Goal: Task Accomplishment & Management: Manage account settings

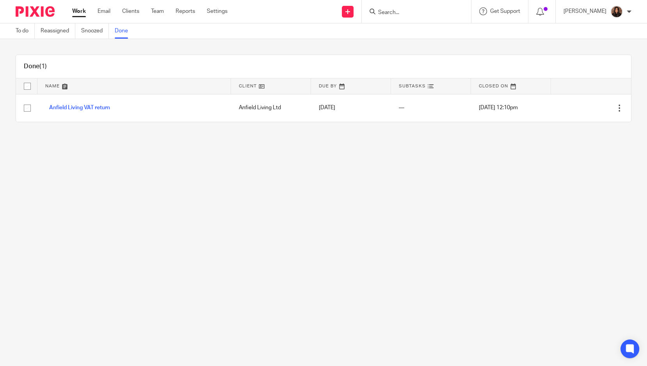
click at [389, 12] on input "Search" at bounding box center [412, 12] width 70 height 7
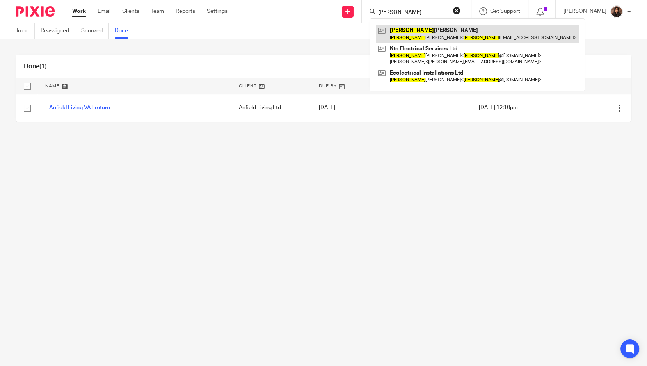
type input "keith"
click at [415, 35] on link at bounding box center [477, 34] width 203 height 18
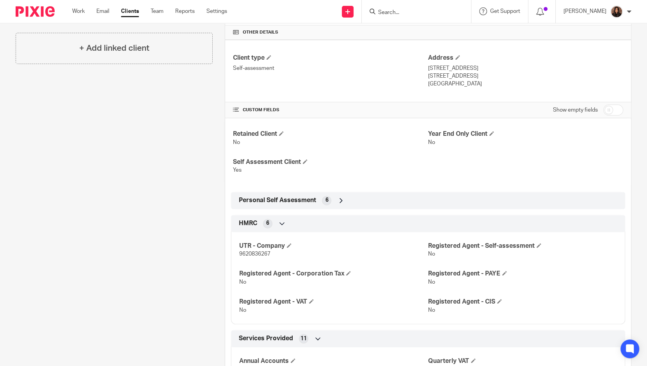
scroll to position [165, 0]
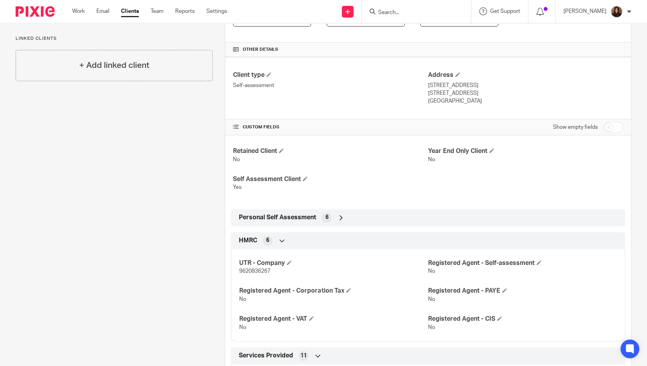
click at [316, 222] on div "Personal Self Assessment 6" at bounding box center [428, 217] width 394 height 17
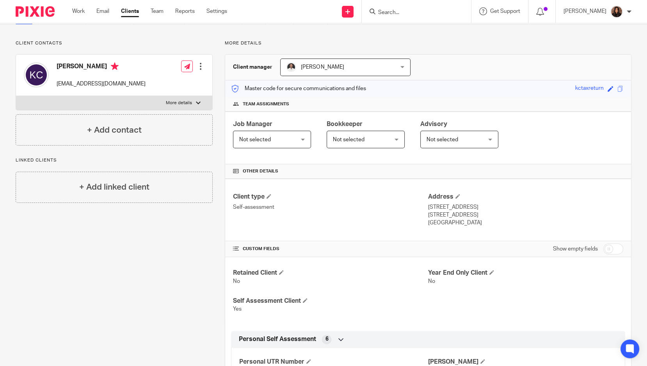
scroll to position [43, 0]
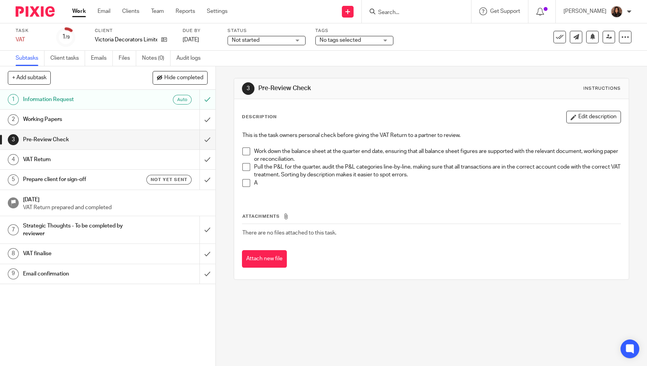
click at [246, 151] on span at bounding box center [246, 151] width 8 height 8
click at [245, 165] on span at bounding box center [246, 167] width 8 height 8
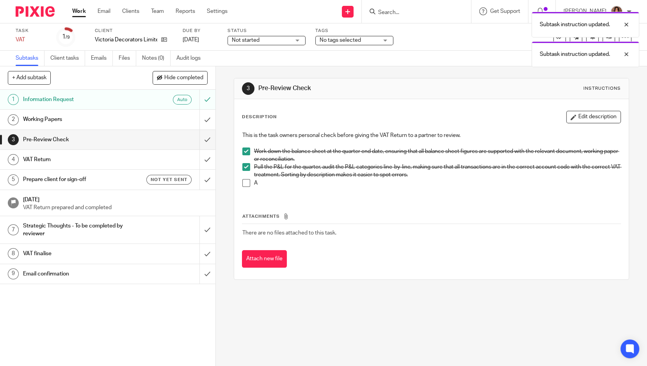
click at [245, 181] on span at bounding box center [246, 183] width 8 height 8
click at [198, 139] on input "submit" at bounding box center [107, 140] width 215 height 20
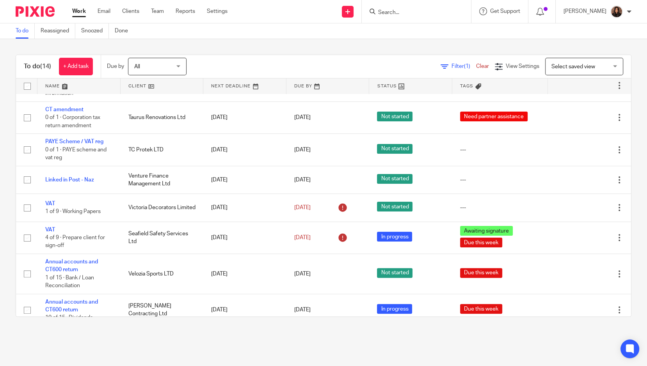
scroll to position [234, 0]
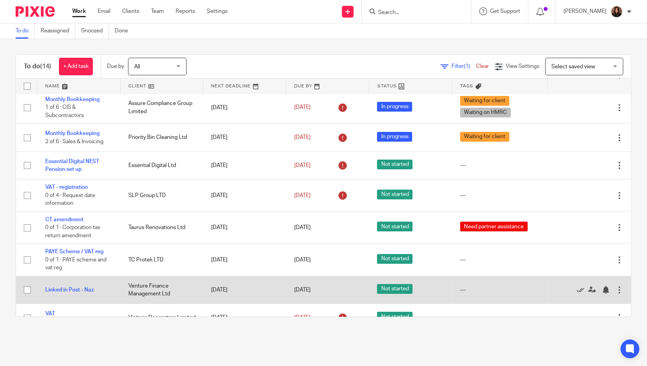
scroll to position [75, 0]
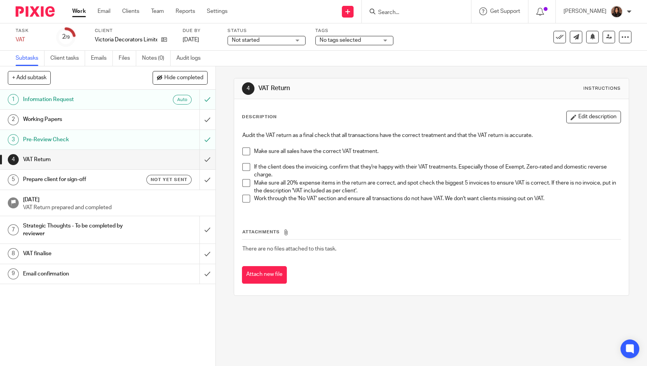
click at [242, 149] on span at bounding box center [246, 151] width 8 height 8
click at [231, 160] on div "4 VAT Return Instructions Description Edit description Audit the VAT return as …" at bounding box center [431, 216] width 431 height 300
click at [242, 165] on span at bounding box center [246, 167] width 8 height 8
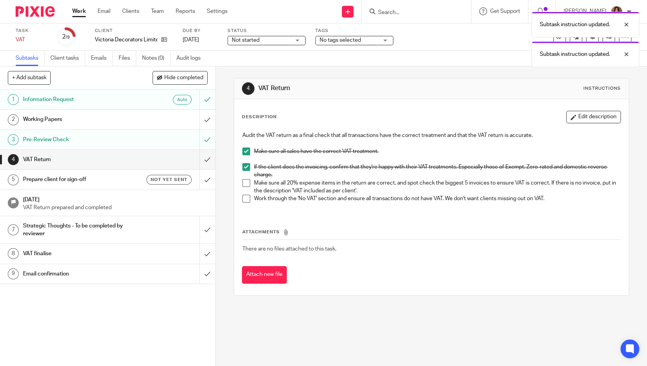
click at [243, 181] on span at bounding box center [246, 183] width 8 height 8
click at [242, 198] on span at bounding box center [246, 199] width 8 height 8
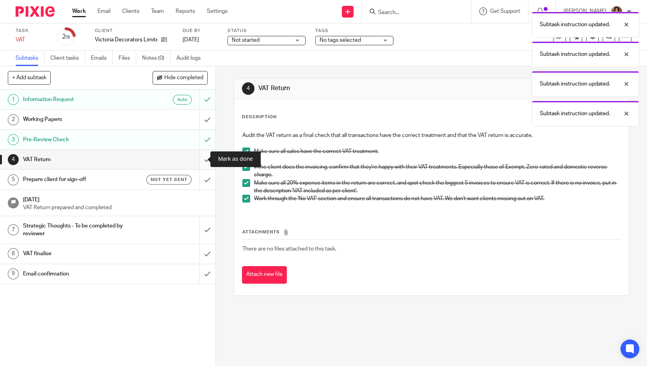
click at [199, 157] on input "submit" at bounding box center [107, 160] width 215 height 20
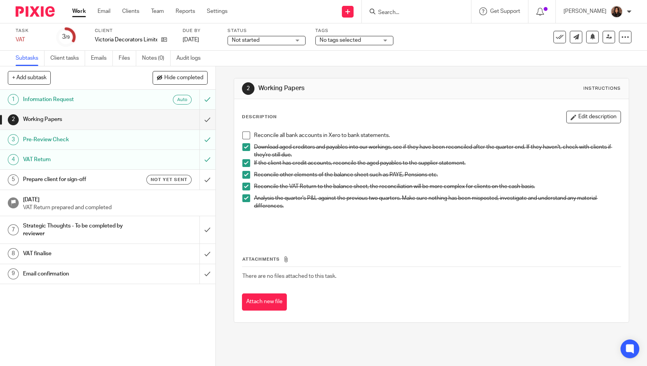
click at [283, 38] on span "Not started" at bounding box center [261, 40] width 59 height 8
click at [264, 64] on li "In progress" at bounding box center [266, 69] width 77 height 16
click at [337, 40] on span "No tags selected" at bounding box center [339, 39] width 41 height 5
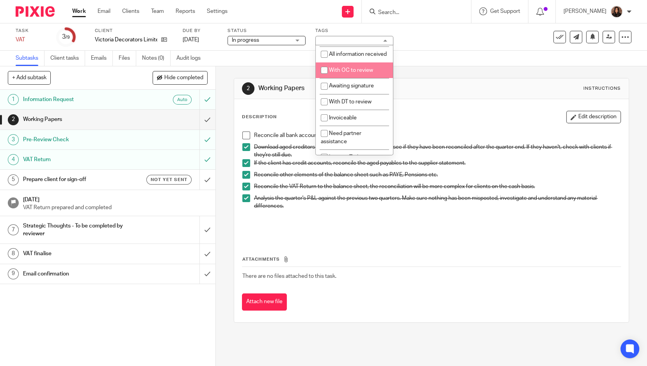
scroll to position [31, 0]
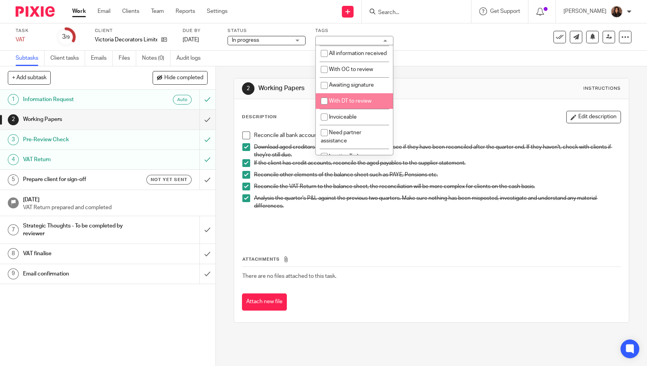
click at [346, 104] on span "With DT to review" at bounding box center [350, 100] width 43 height 5
checkbox input "true"
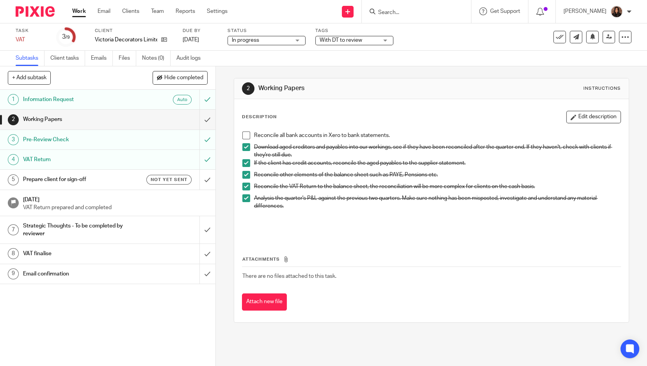
click at [345, 240] on div "Attachments There are no files attached to this task. Attach new file" at bounding box center [431, 275] width 379 height 71
click at [606, 34] on icon at bounding box center [609, 37] width 6 height 6
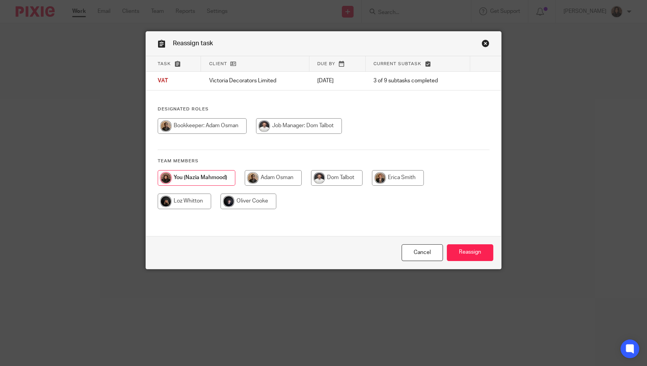
click at [277, 123] on input "radio" at bounding box center [299, 126] width 86 height 16
radio input "true"
click at [467, 256] on input "Reassign" at bounding box center [470, 252] width 46 height 17
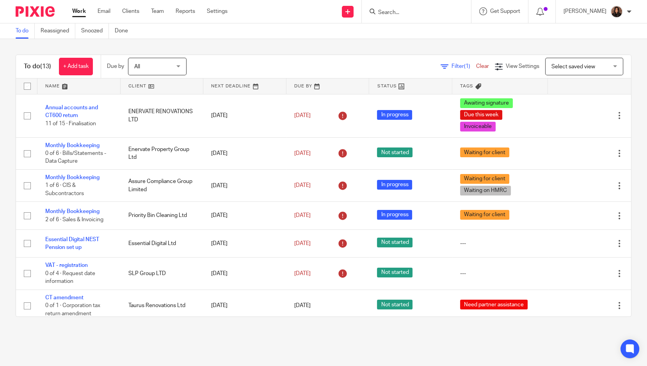
click at [69, 199] on td "Monthly Bookkeeping 1 of 6 · CIS & Subcontractors" at bounding box center [78, 185] width 83 height 32
